Goal: Information Seeking & Learning: Check status

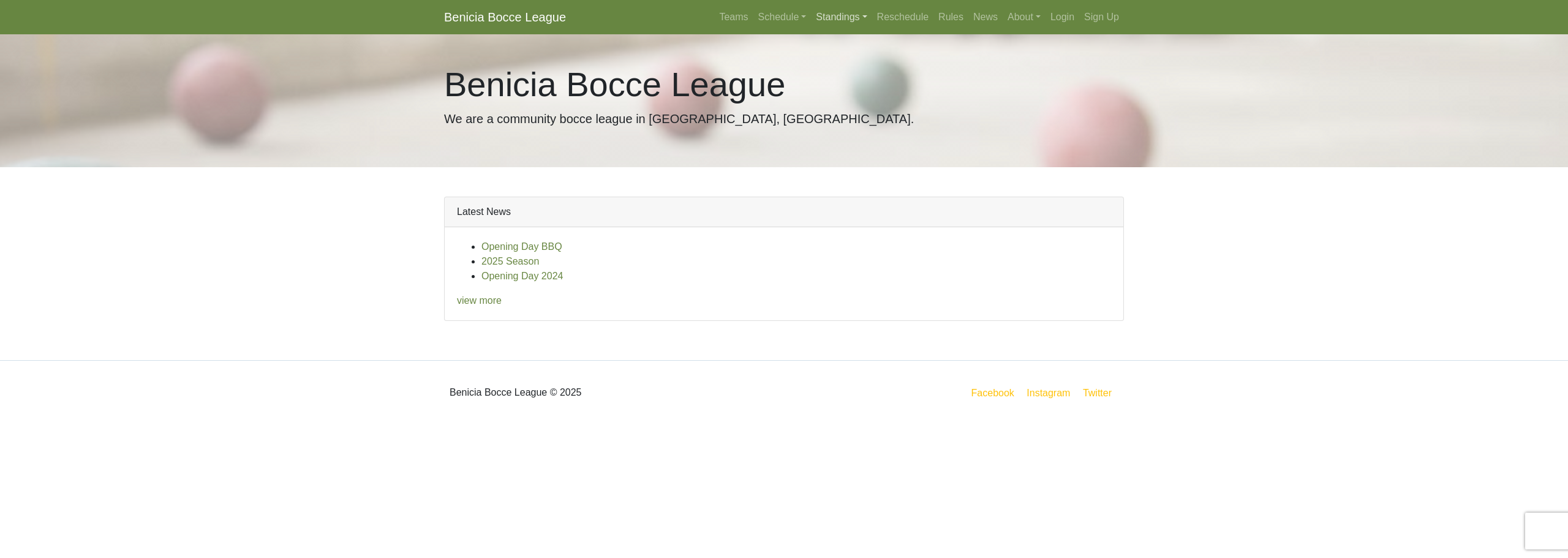
click at [838, 19] on link "Standings" at bounding box center [841, 17] width 61 height 24
click at [848, 68] on link "[DATE] Night" at bounding box center [861, 65] width 99 height 20
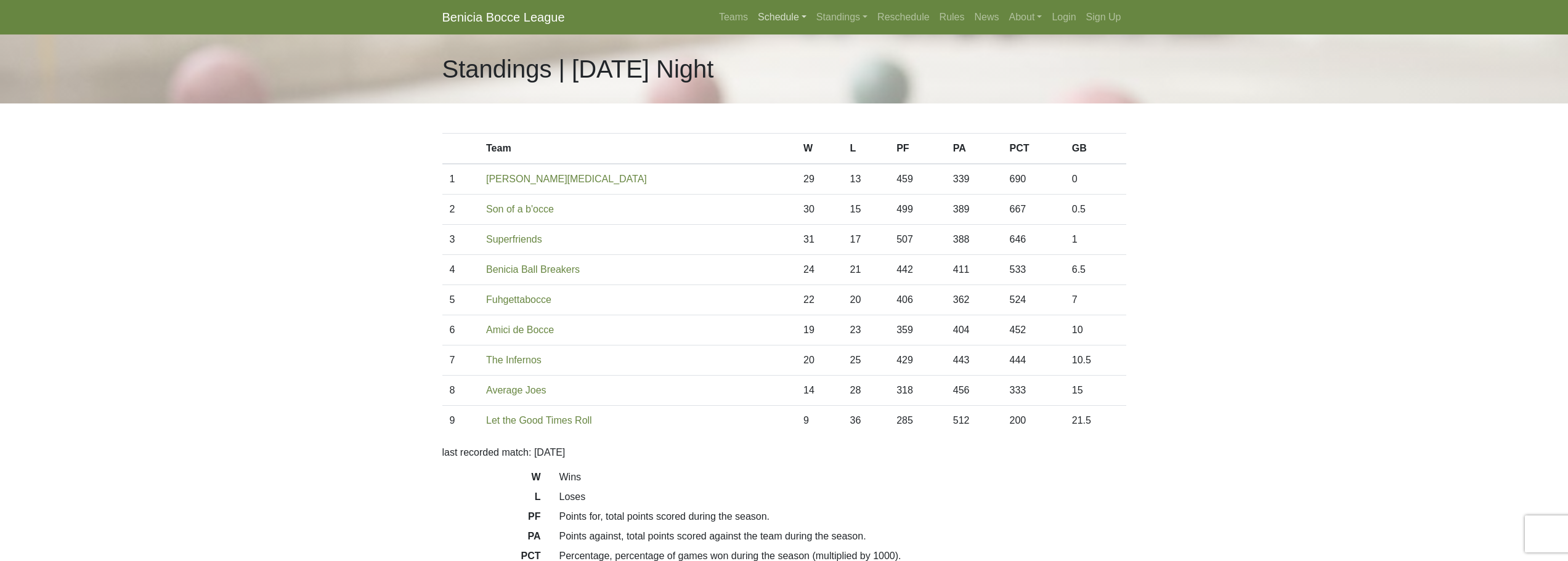
click at [799, 20] on link "Schedule" at bounding box center [781, 17] width 58 height 24
click at [787, 68] on link "[DATE] Night" at bounding box center [803, 65] width 99 height 20
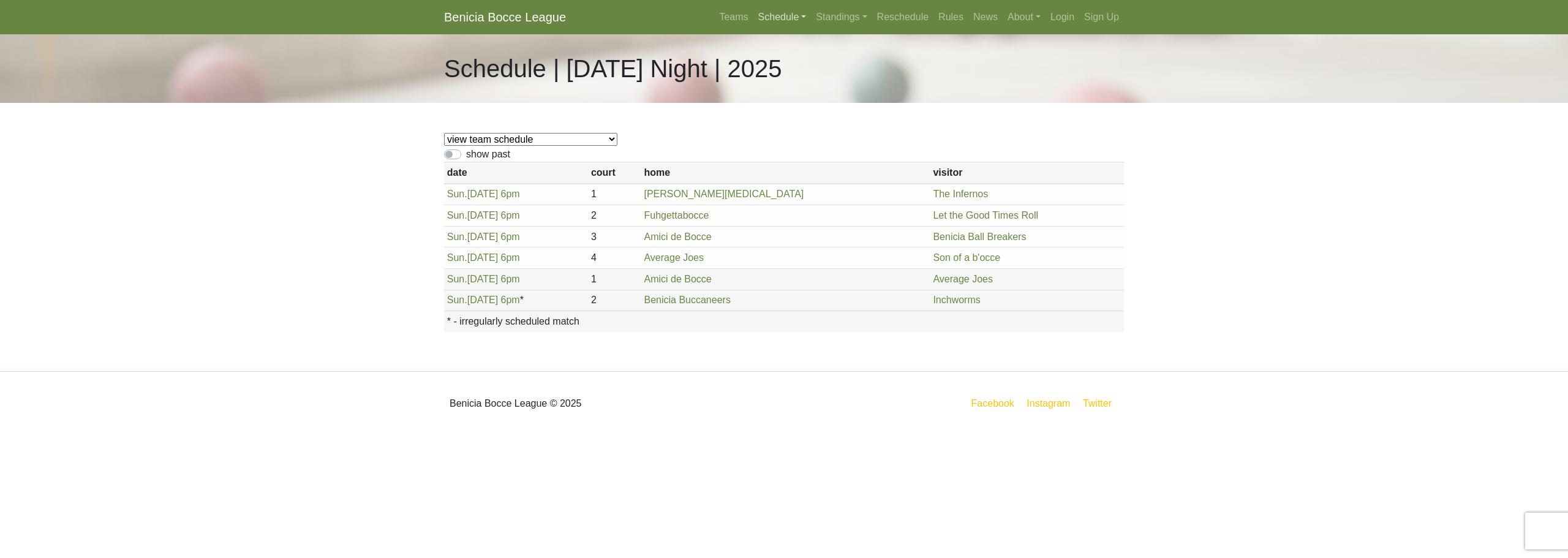
click at [779, 24] on link "Schedule" at bounding box center [782, 17] width 58 height 24
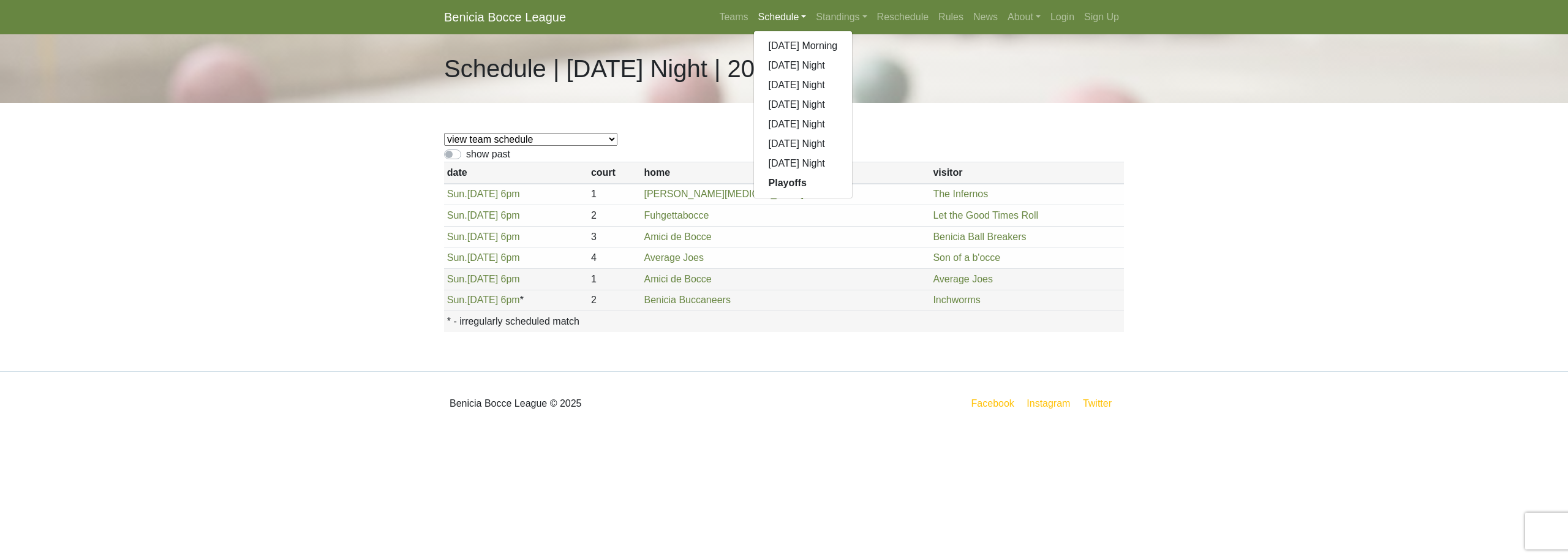
click at [779, 23] on link "Schedule" at bounding box center [782, 17] width 58 height 24
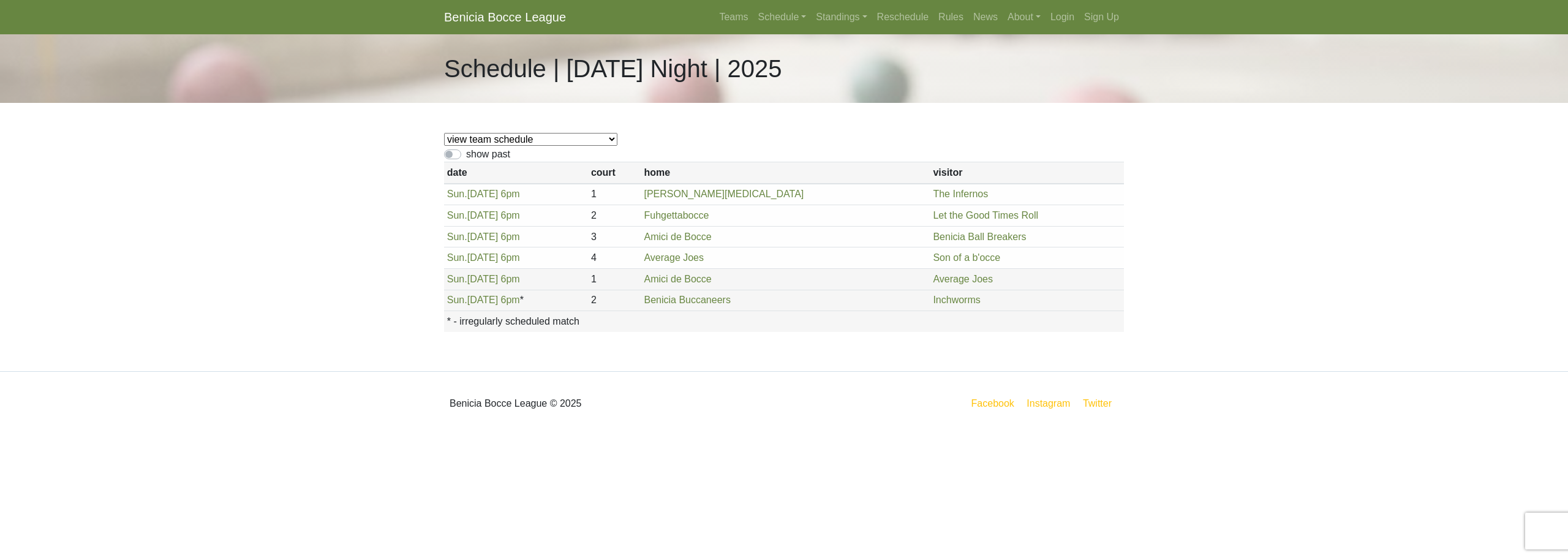
click at [373, 222] on body "Benicia Bocce League Teams Schedule Sunday Morning Sunday Night Monday Night Tu…" at bounding box center [784, 218] width 1568 height 436
click at [467, 154] on label "show past" at bounding box center [488, 154] width 44 height 15
click at [467, 154] on input "show past" at bounding box center [470, 151] width 8 height 8
checkbox input "true"
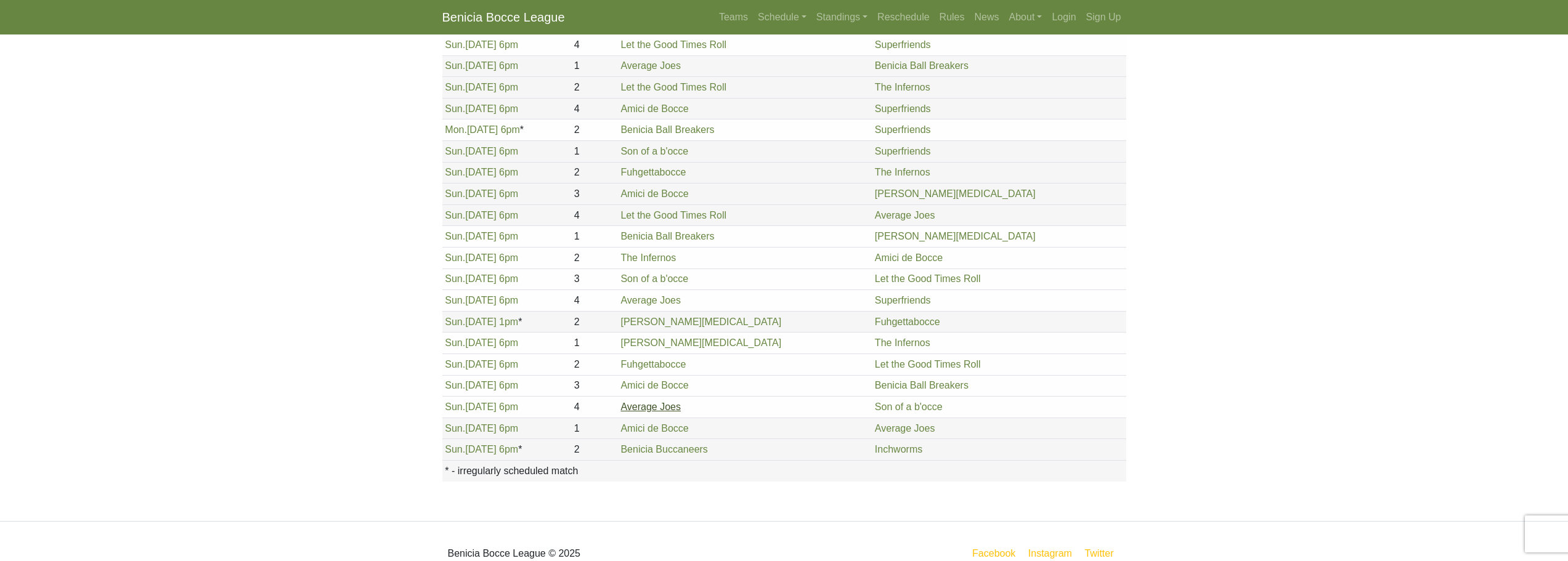
scroll to position [1306, 0]
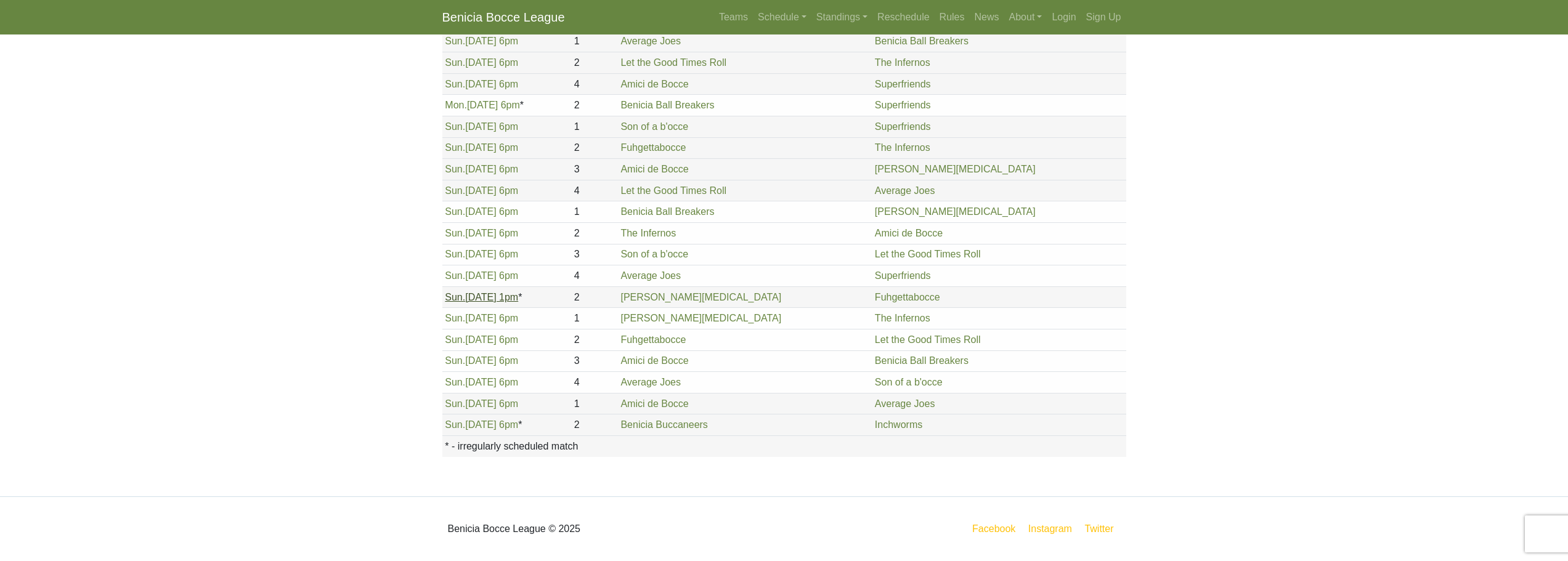
click at [459, 297] on span "Sun." at bounding box center [454, 298] width 20 height 10
click at [836, 18] on link "Standings" at bounding box center [842, 17] width 61 height 24
click at [849, 71] on link "[DATE] Night" at bounding box center [862, 65] width 99 height 20
